Goal: Task Accomplishment & Management: Manage account settings

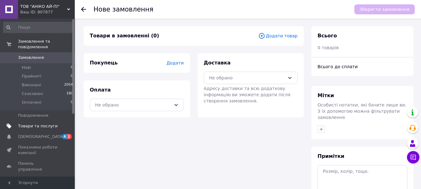
click at [30, 124] on span "Товари та послуги" at bounding box center [38, 127] width 40 height 6
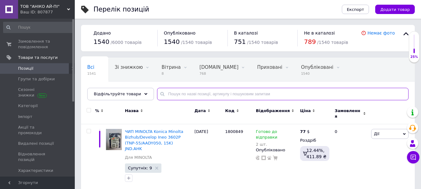
click at [200, 90] on input "text" at bounding box center [283, 94] width 252 height 12
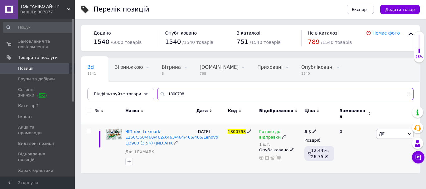
type input "1800798"
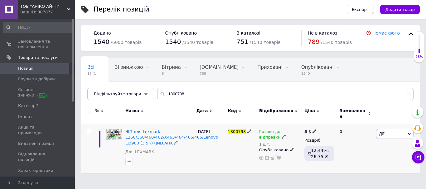
click at [278, 129] on span "Готово до відправки" at bounding box center [270, 135] width 22 height 12
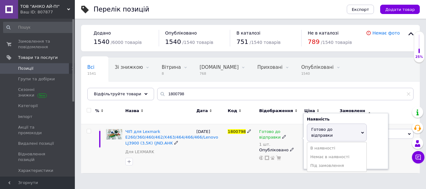
click at [282, 135] on use at bounding box center [283, 136] width 3 height 3
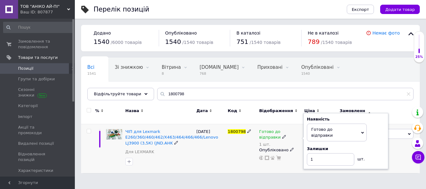
click at [282, 135] on use at bounding box center [283, 136] width 3 height 3
click at [361, 127] on span "Готово до відправки" at bounding box center [337, 132] width 60 height 17
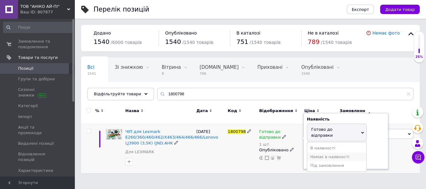
click at [339, 153] on li "Немає в наявності" at bounding box center [336, 157] width 59 height 9
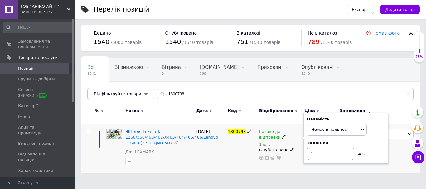
click at [303, 150] on div "ЧІП для Lexmark E260/360/460/462/X463/464/466/466/Lenovo LJ3900 (3,5К) (JND.AHK…" at bounding box center [250, 148] width 339 height 49
click at [213, 152] on div "[DATE]" at bounding box center [211, 148] width 32 height 49
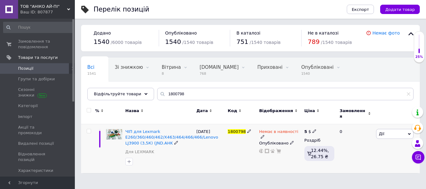
click at [230, 148] on div "1800798" at bounding box center [242, 148] width 32 height 49
